Goal: Task Accomplishment & Management: Complete application form

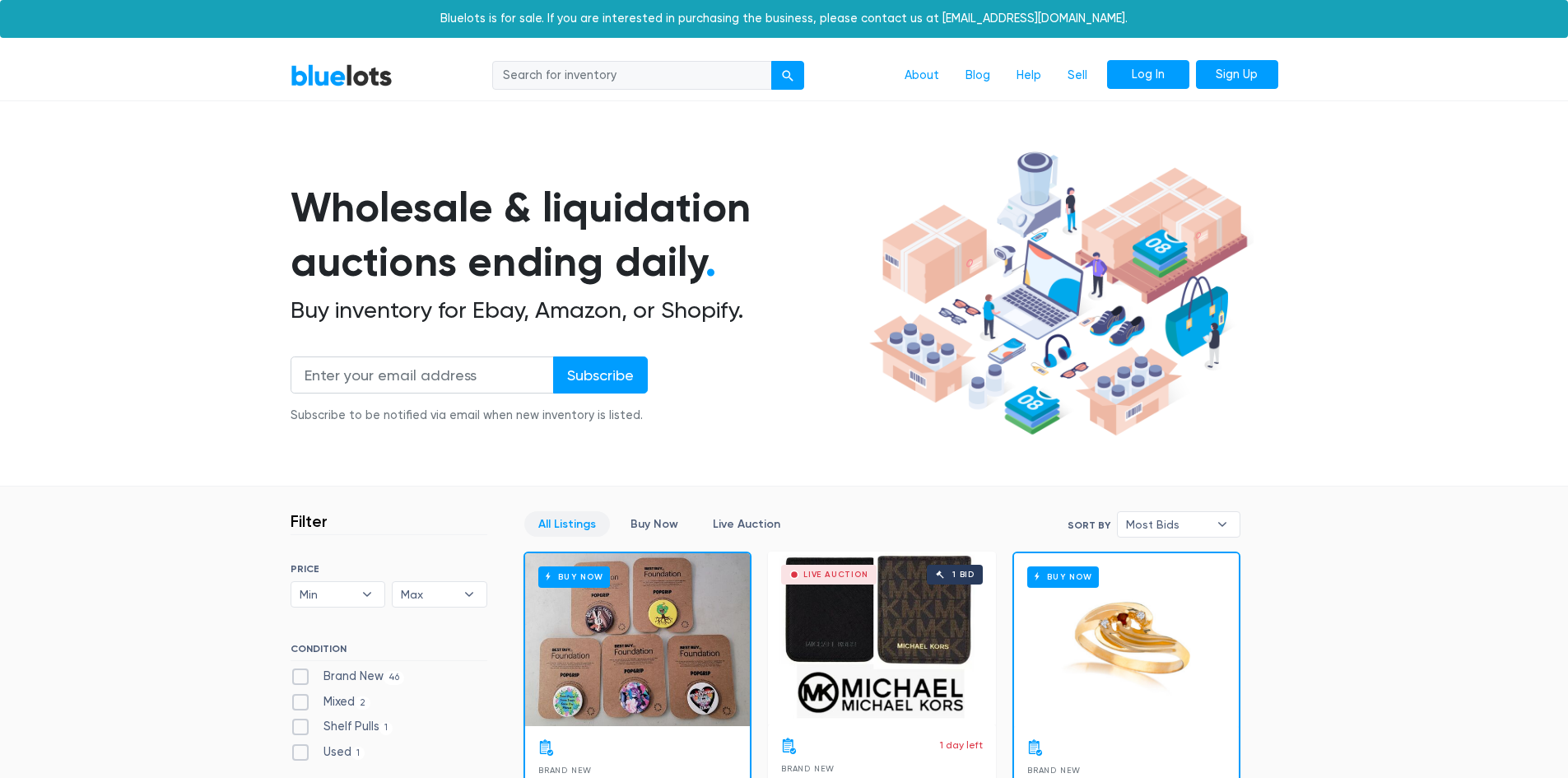
click at [1147, 69] on link "Log In" at bounding box center [1148, 75] width 83 height 30
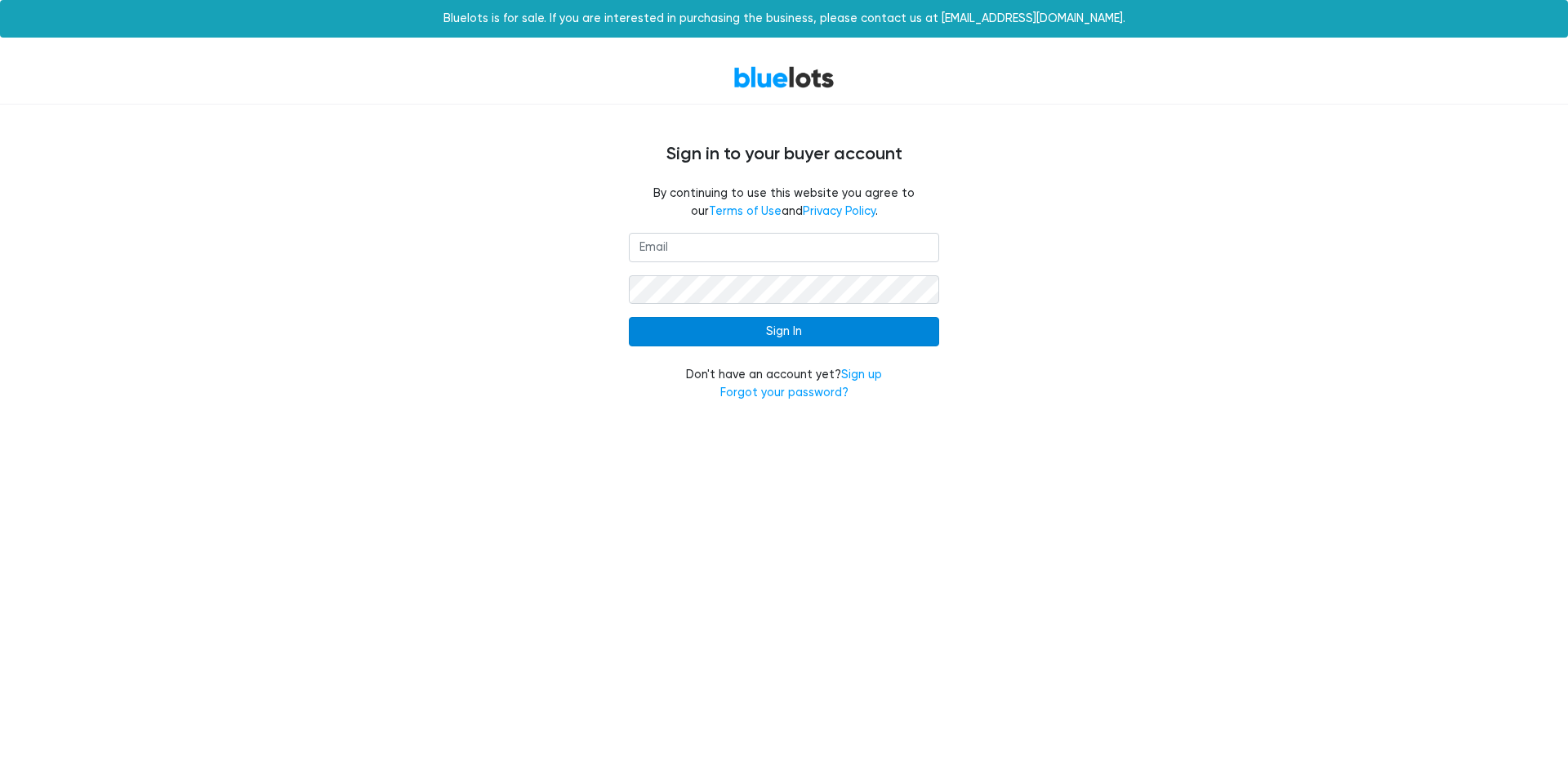
type input "jsdistributors082@gmail.com"
click at [717, 324] on input "Sign In" at bounding box center [784, 332] width 311 height 30
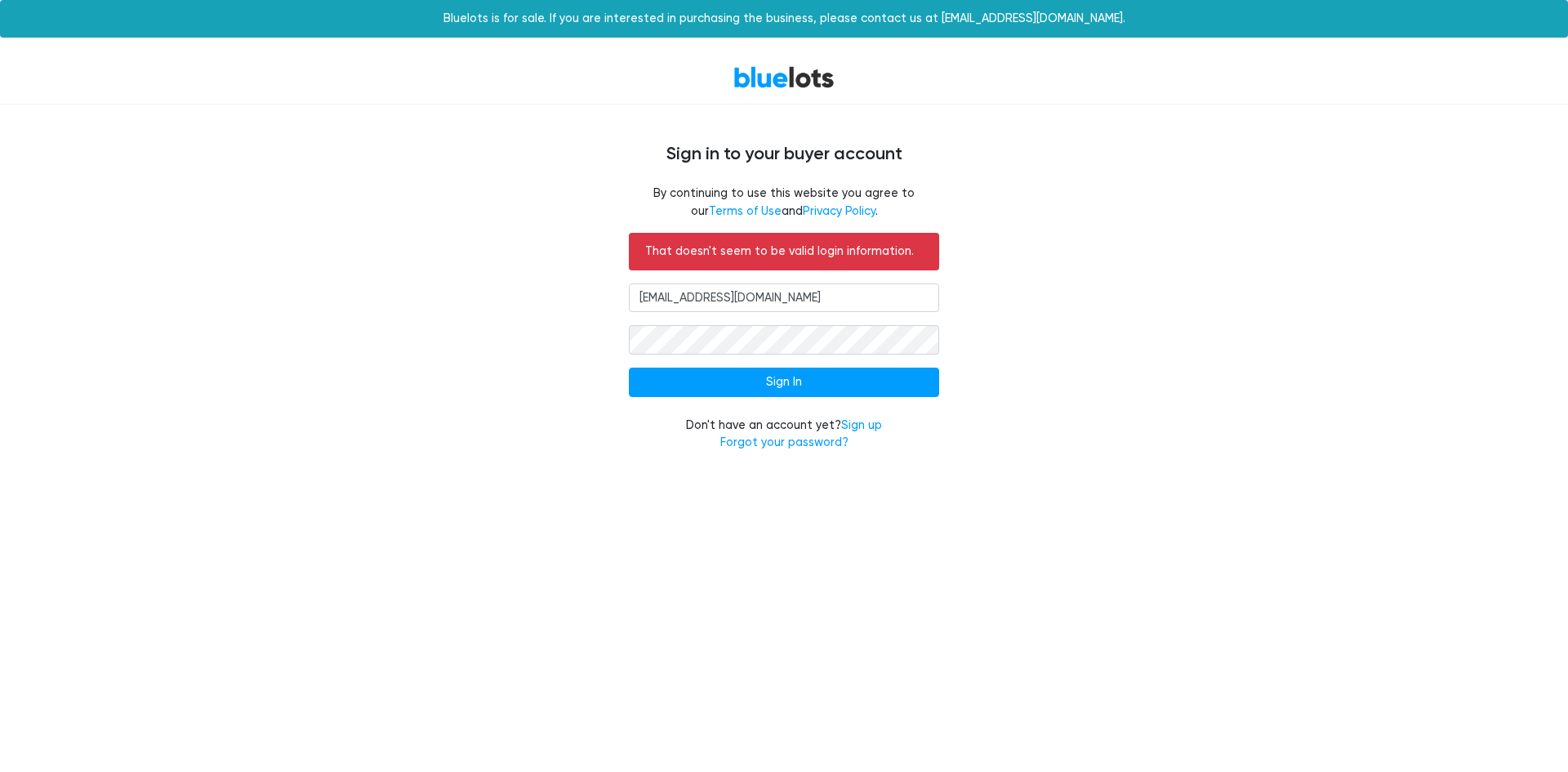
click at [833, 300] on input "[EMAIL_ADDRESS][DOMAIN_NAME]" at bounding box center [784, 297] width 311 height 30
click at [714, 374] on input "Sign In" at bounding box center [784, 382] width 311 height 30
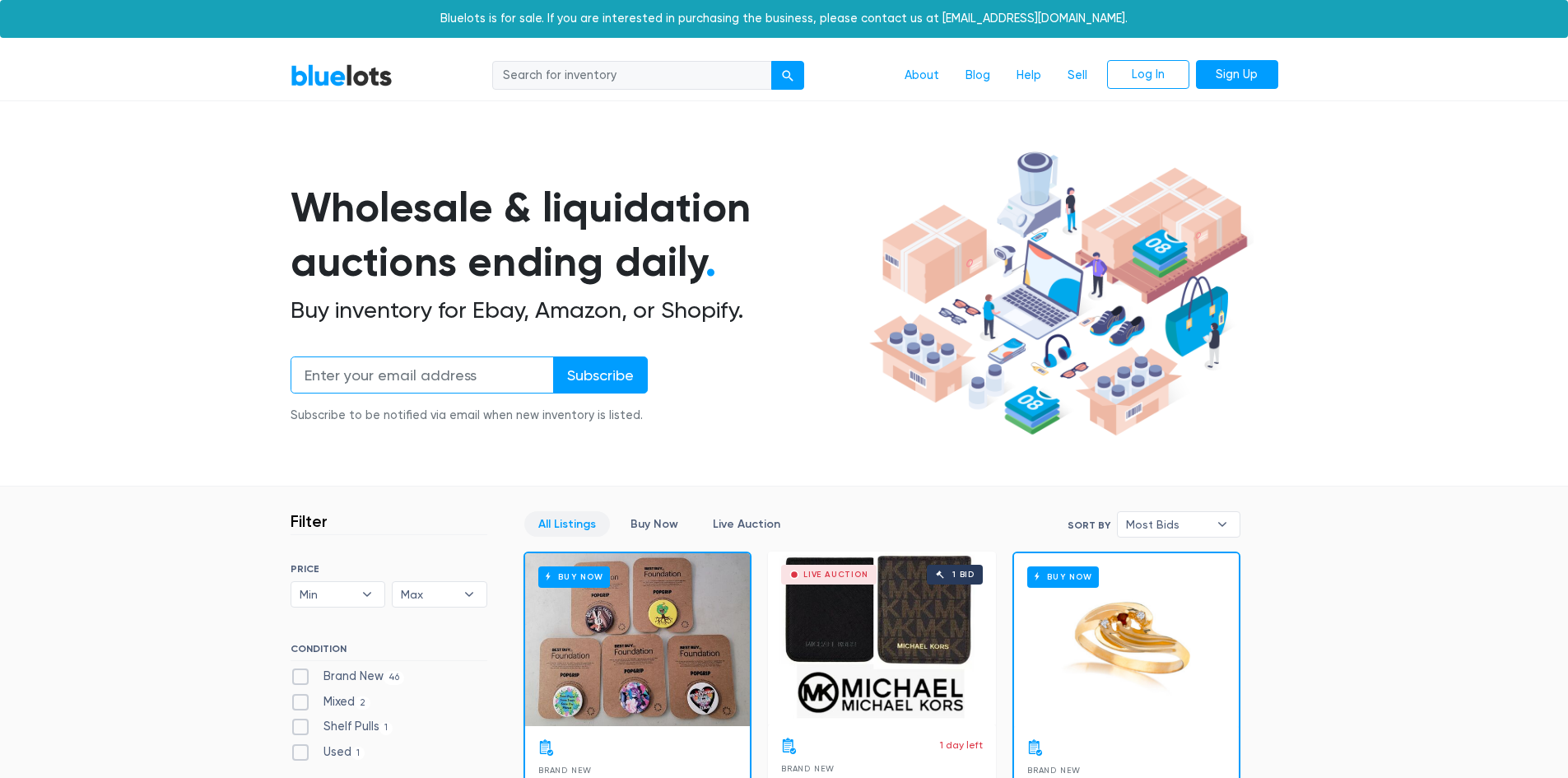
click at [394, 379] on input "email" at bounding box center [422, 375] width 263 height 37
click at [1057, 76] on link "Sell" at bounding box center [1077, 76] width 46 height 32
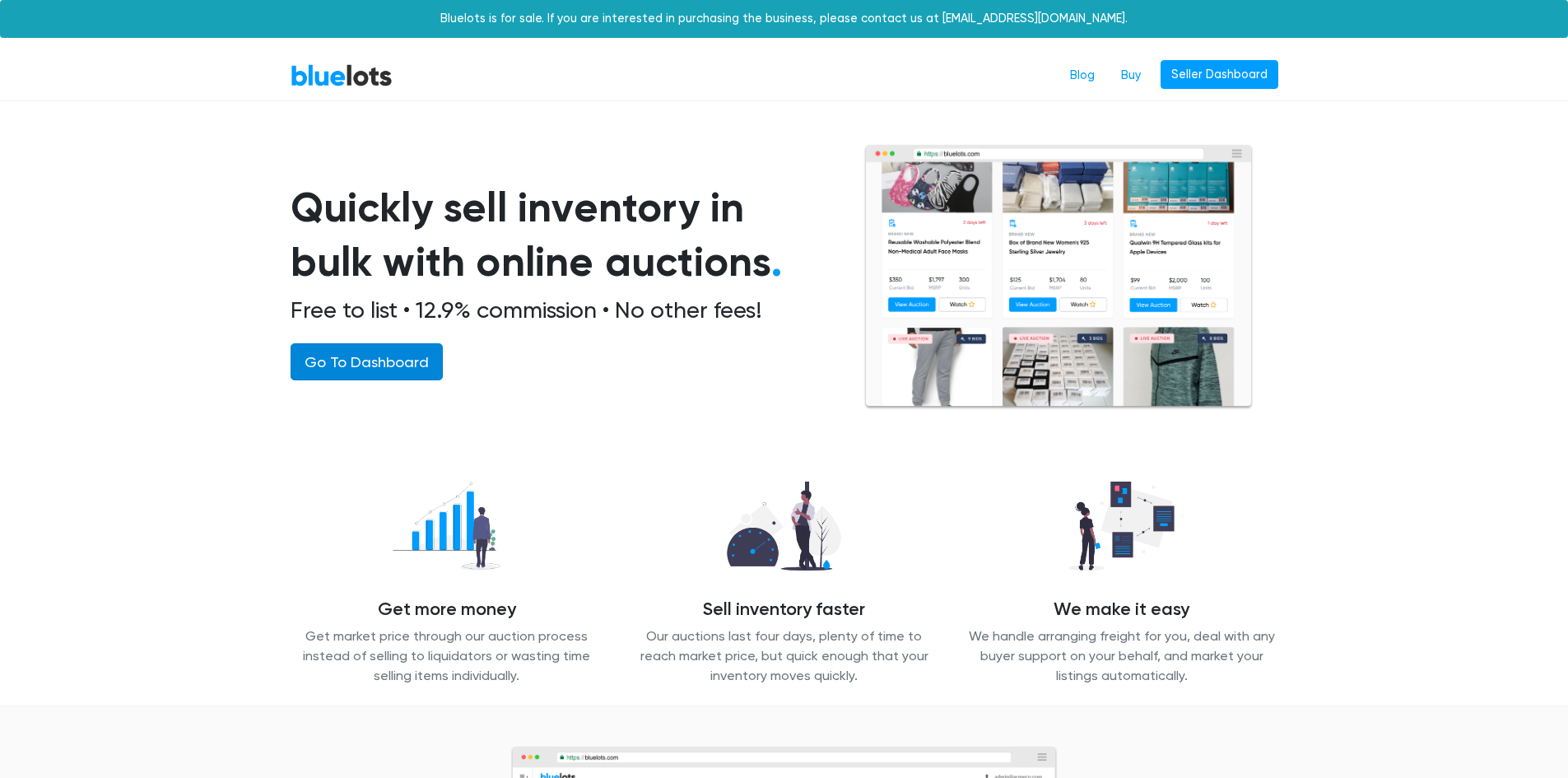
click at [341, 357] on link "Go To Dashboard" at bounding box center [367, 361] width 153 height 37
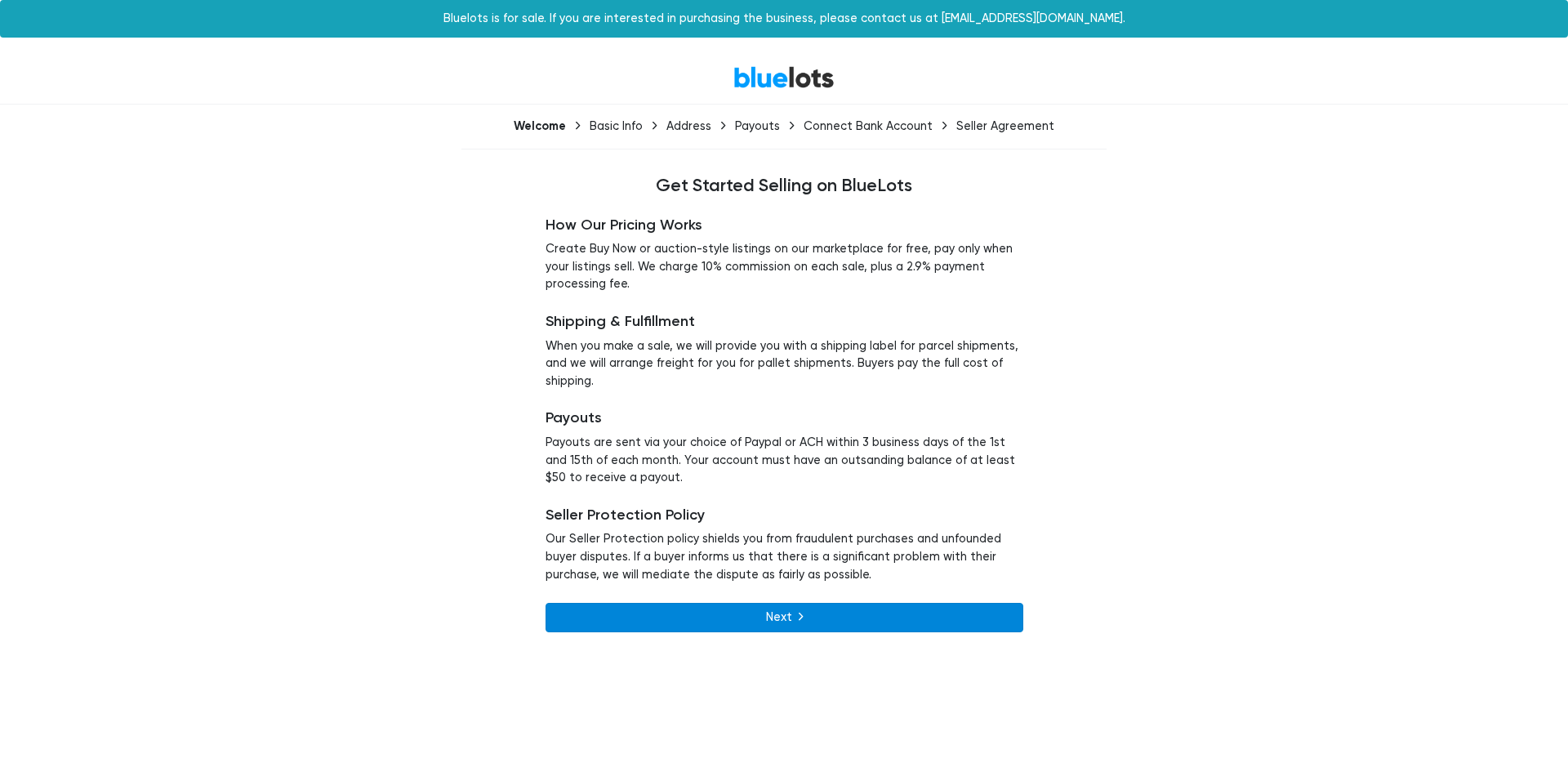
click at [759, 624] on link "Next" at bounding box center [784, 618] width 477 height 30
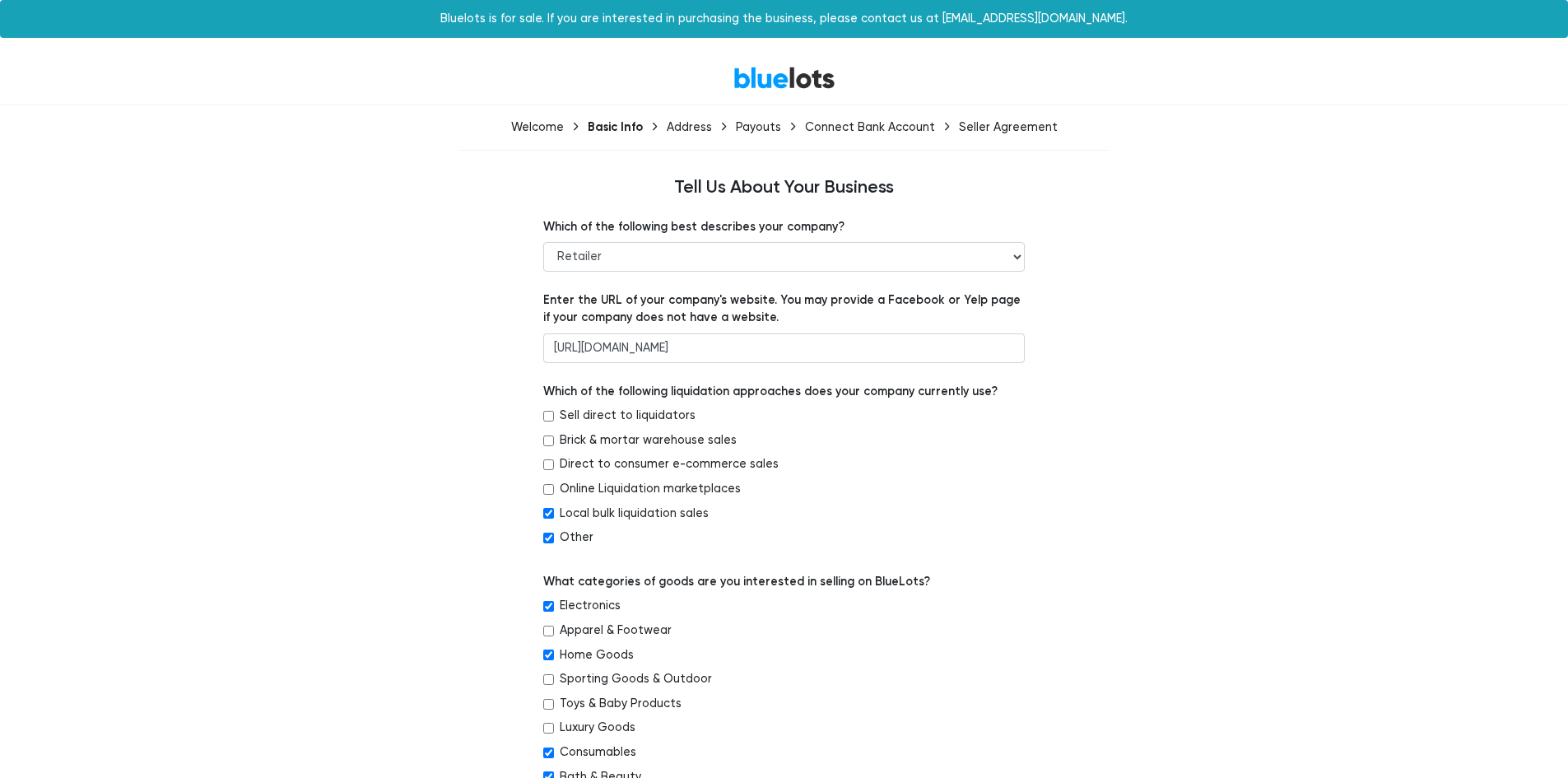
click at [1023, 134] on div "Welcome Basic Info Address Payouts Connect Bank Account Seller Agreement" at bounding box center [784, 140] width 675 height 45
drag, startPoint x: 1012, startPoint y: 116, endPoint x: 838, endPoint y: 137, distance: 175.3
click at [838, 137] on div "Welcome Basic Info Address Payouts Connect Bank Account Seller Agreement" at bounding box center [784, 140] width 675 height 45
click at [842, 128] on div "Connect Bank Account" at bounding box center [869, 127] width 130 height 14
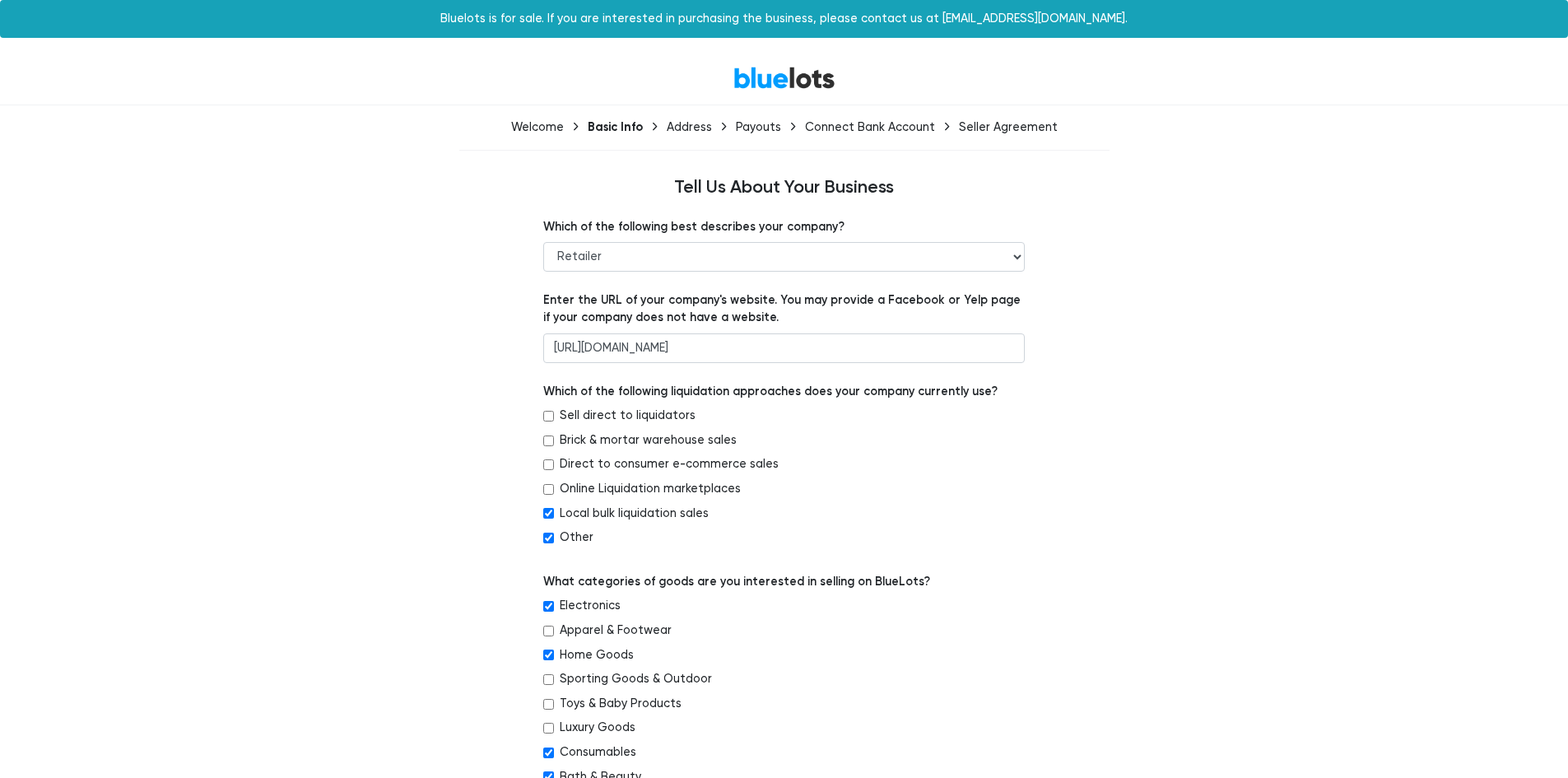
click at [773, 122] on div "Payouts" at bounding box center [758, 127] width 45 height 14
click at [698, 128] on div "Address" at bounding box center [688, 127] width 45 height 14
click at [814, 73] on link "BlueLots" at bounding box center [784, 78] width 102 height 24
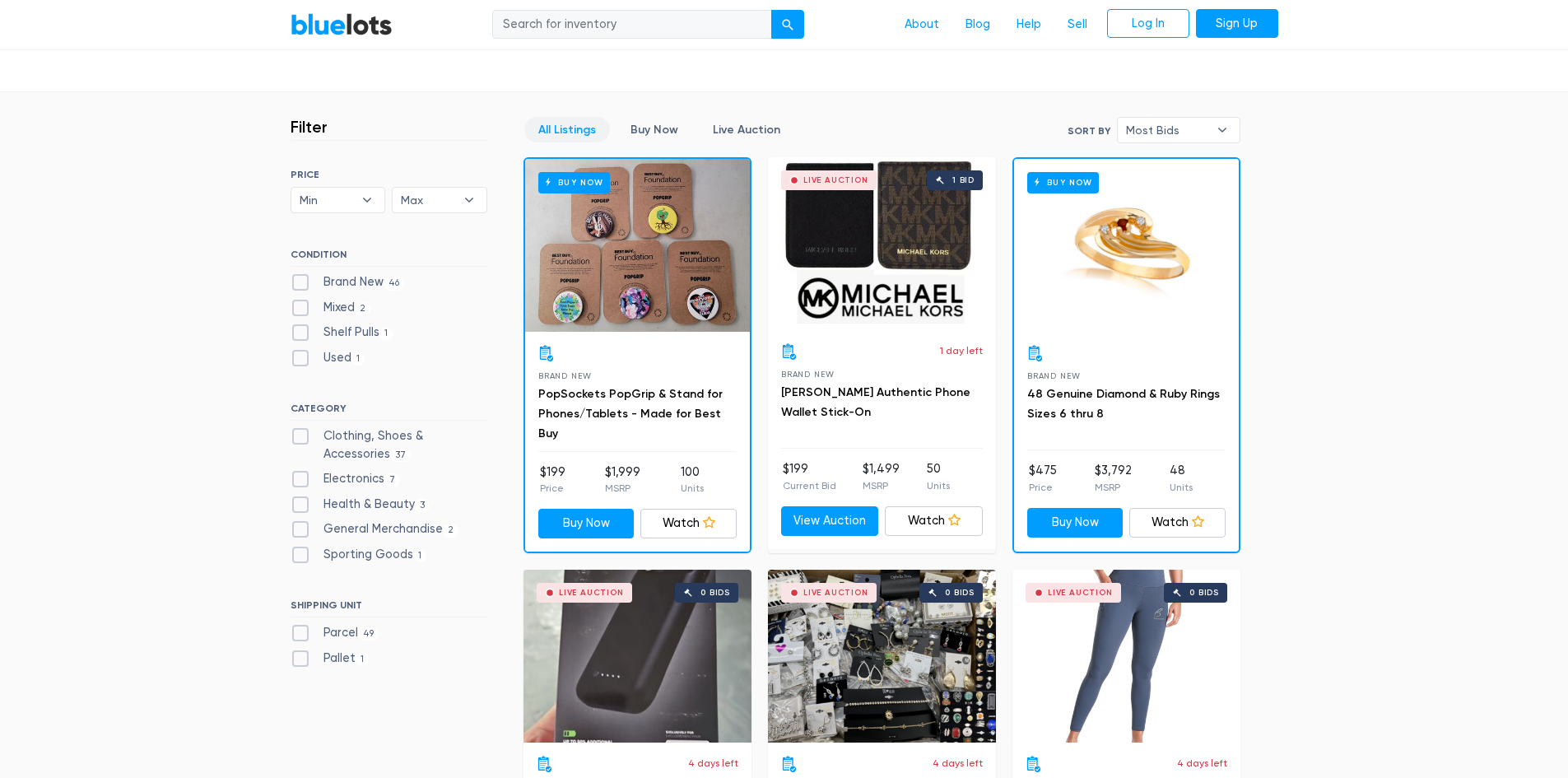
scroll to position [329, 0]
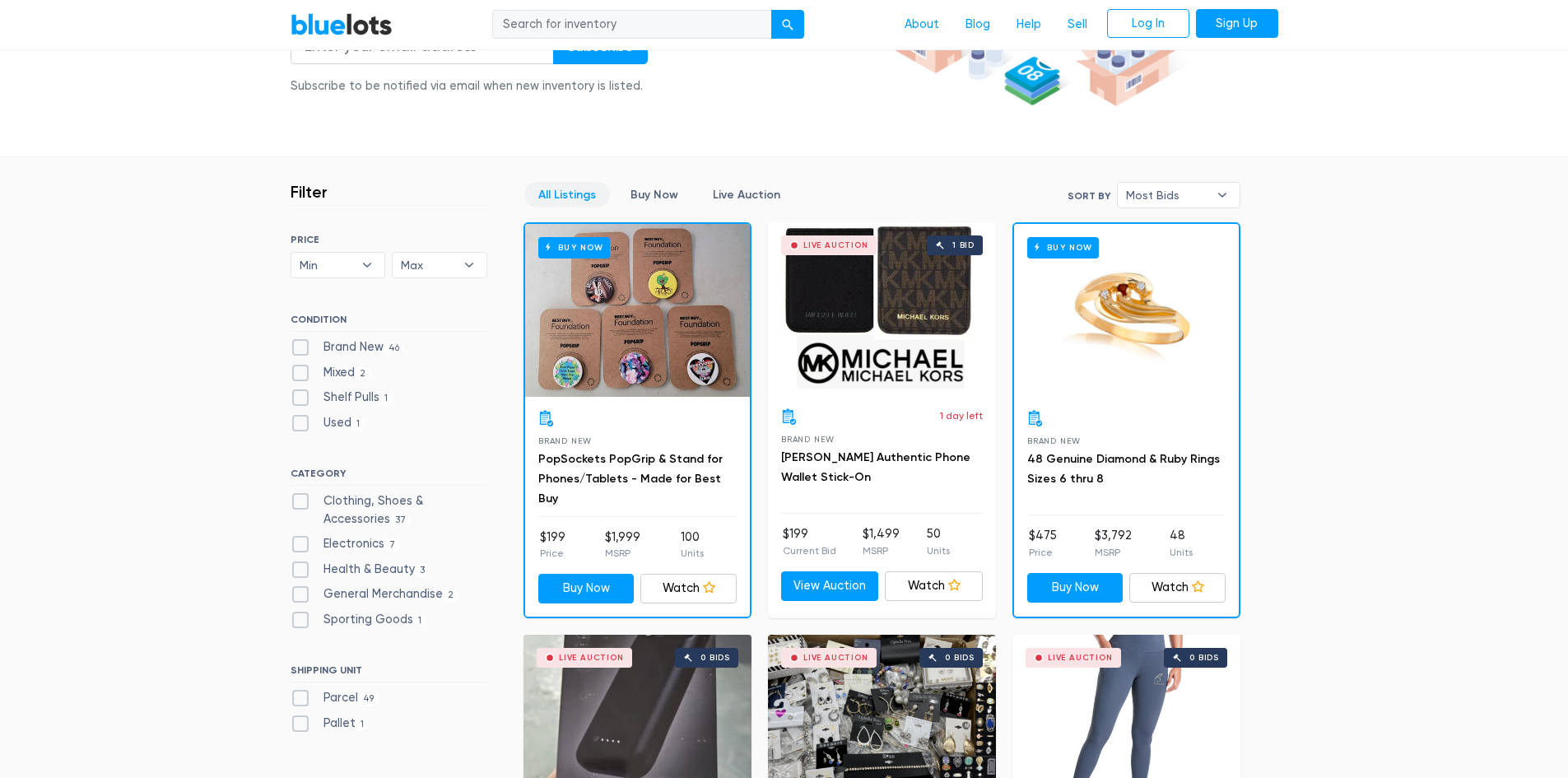
click at [850, 298] on div "Live Auction 1 bid" at bounding box center [881, 308] width 228 height 173
click at [655, 187] on link "Buy Now" at bounding box center [654, 194] width 76 height 26
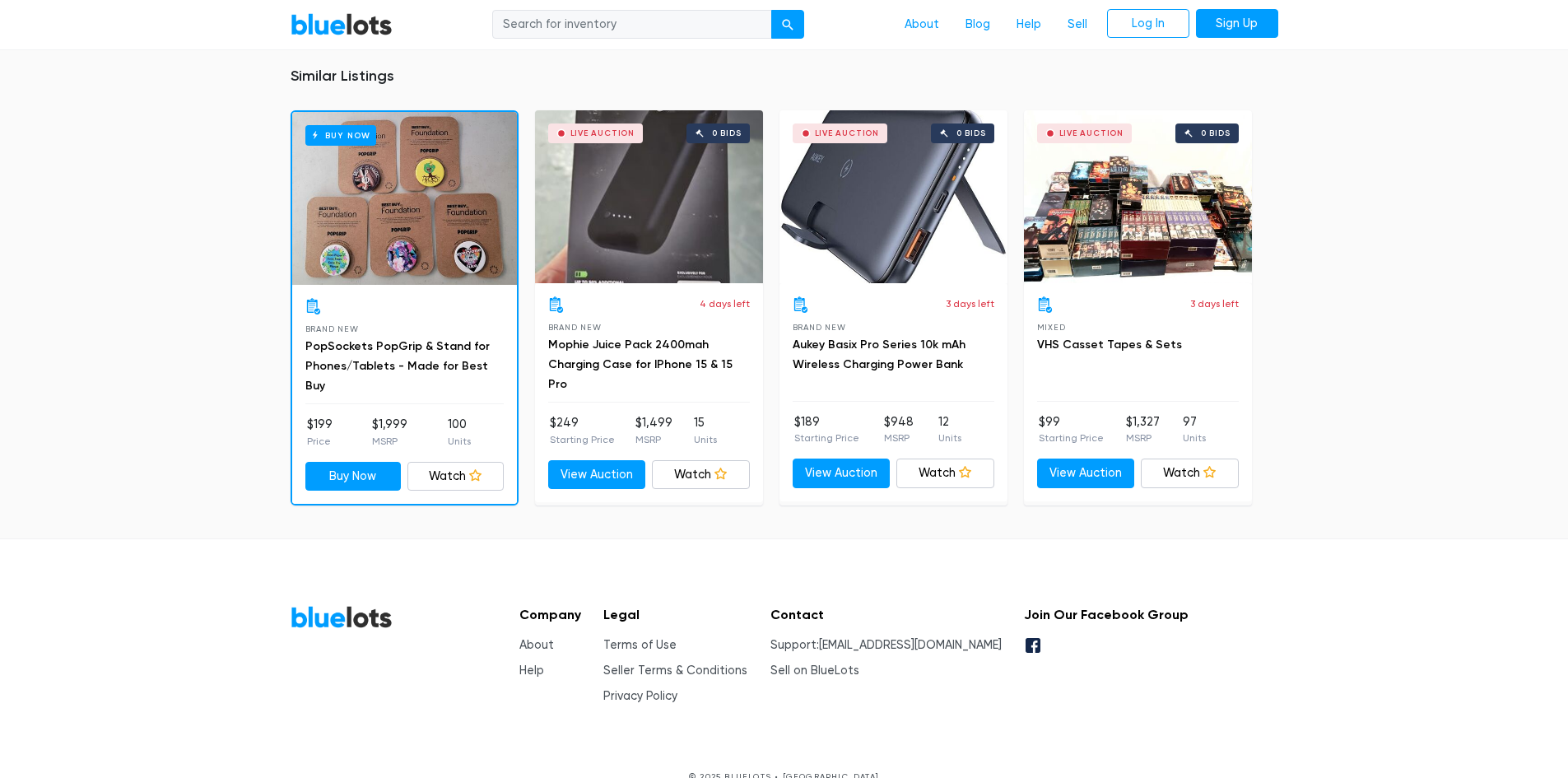
scroll to position [1147, 0]
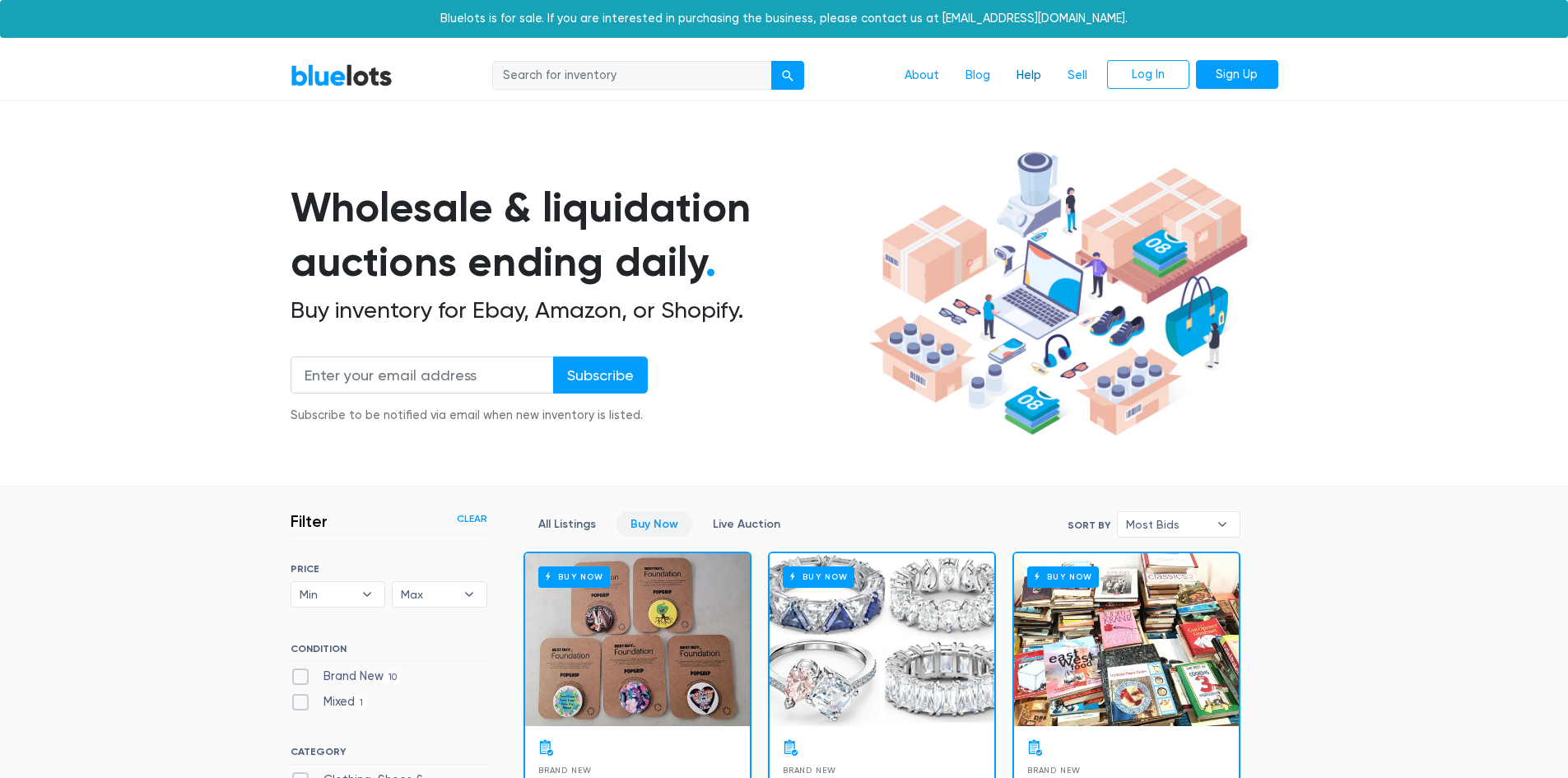
click at [1044, 79] on link "Help" at bounding box center [1028, 76] width 51 height 32
